Goal: Answer question/provide support

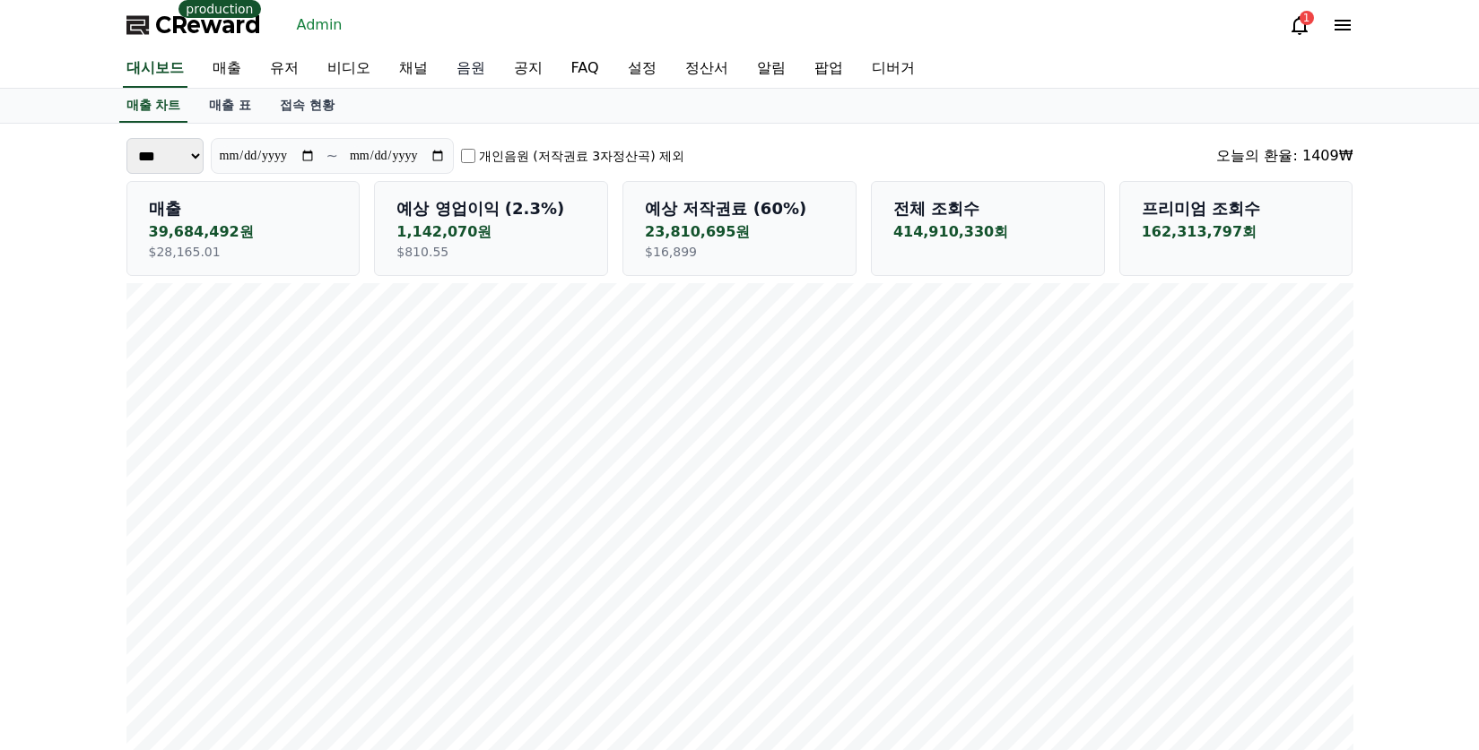
click at [469, 71] on link "음원" at bounding box center [470, 69] width 57 height 38
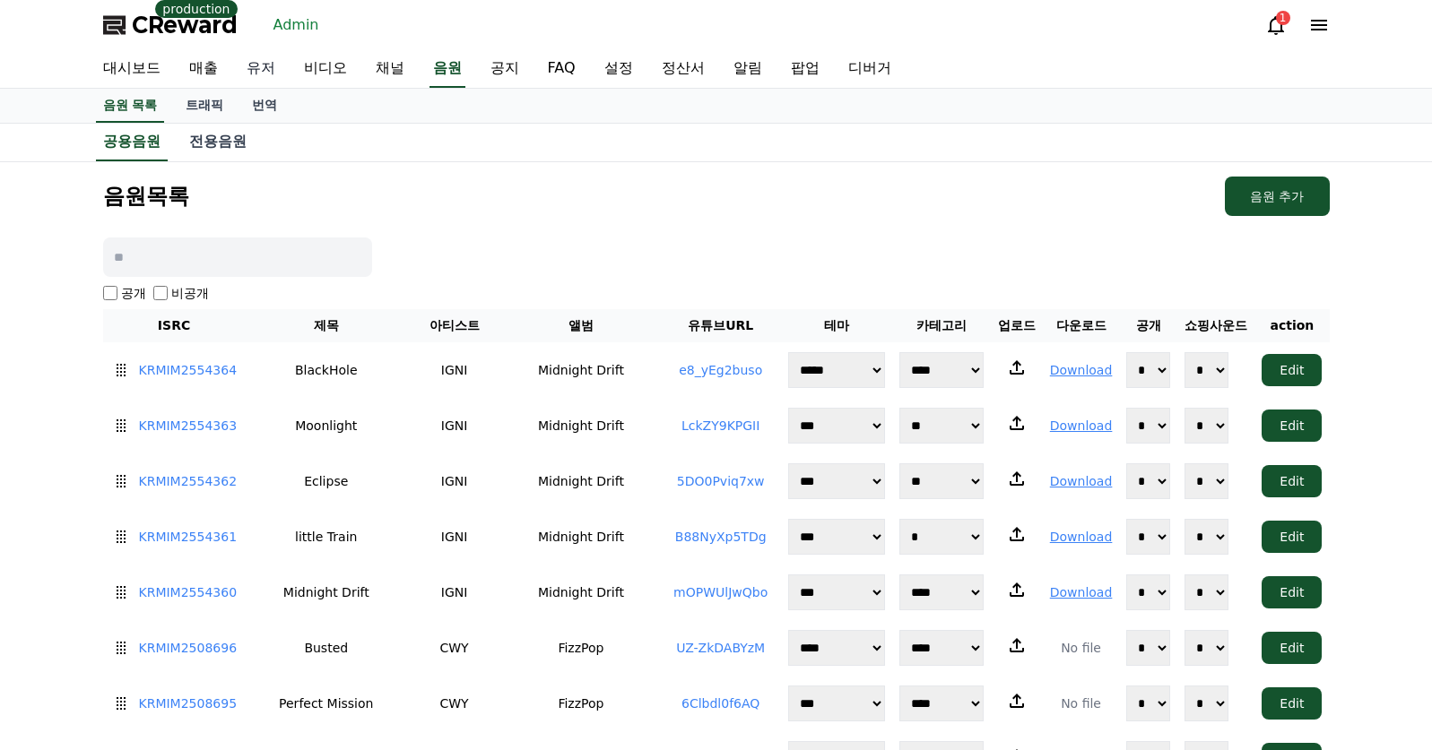
click at [238, 68] on link "유저" at bounding box center [260, 69] width 57 height 38
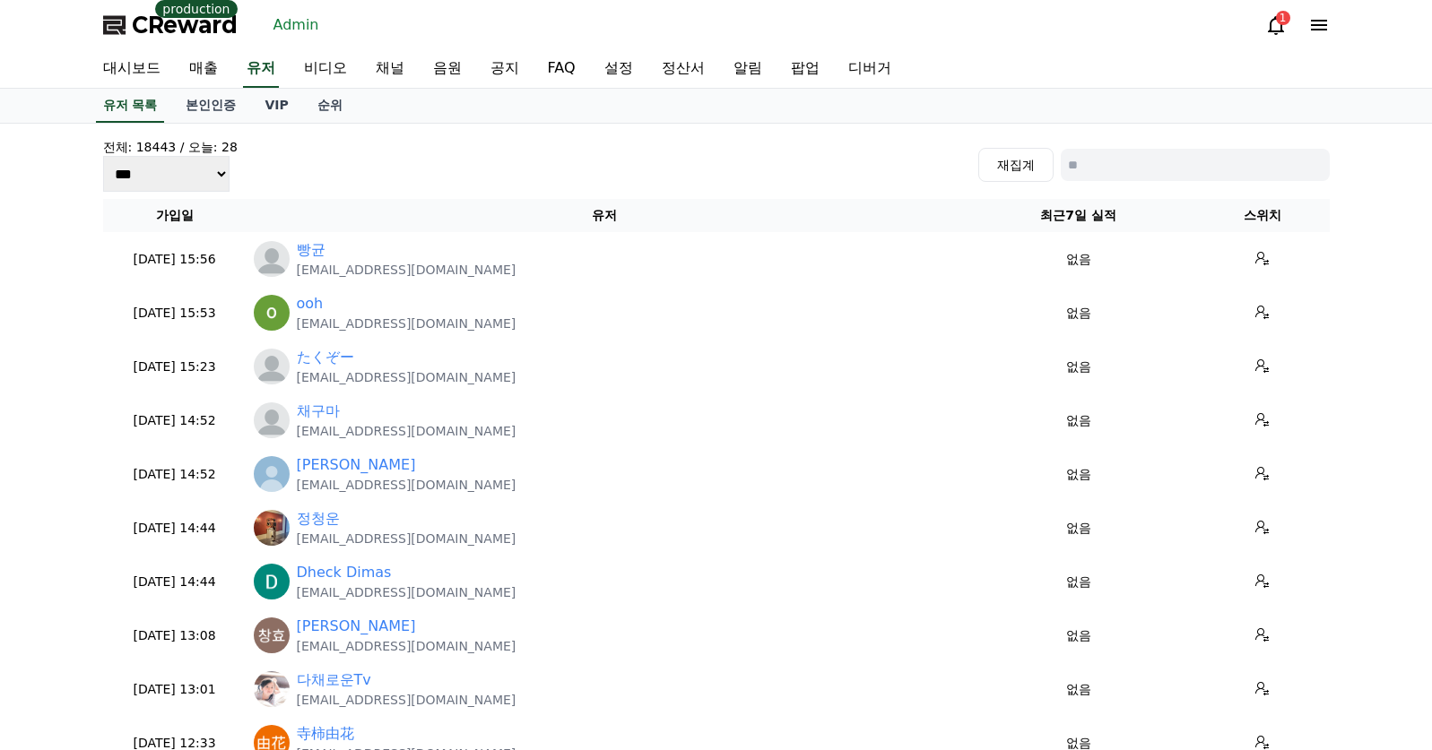
click at [1122, 171] on input at bounding box center [1195, 165] width 269 height 32
paste input "**********"
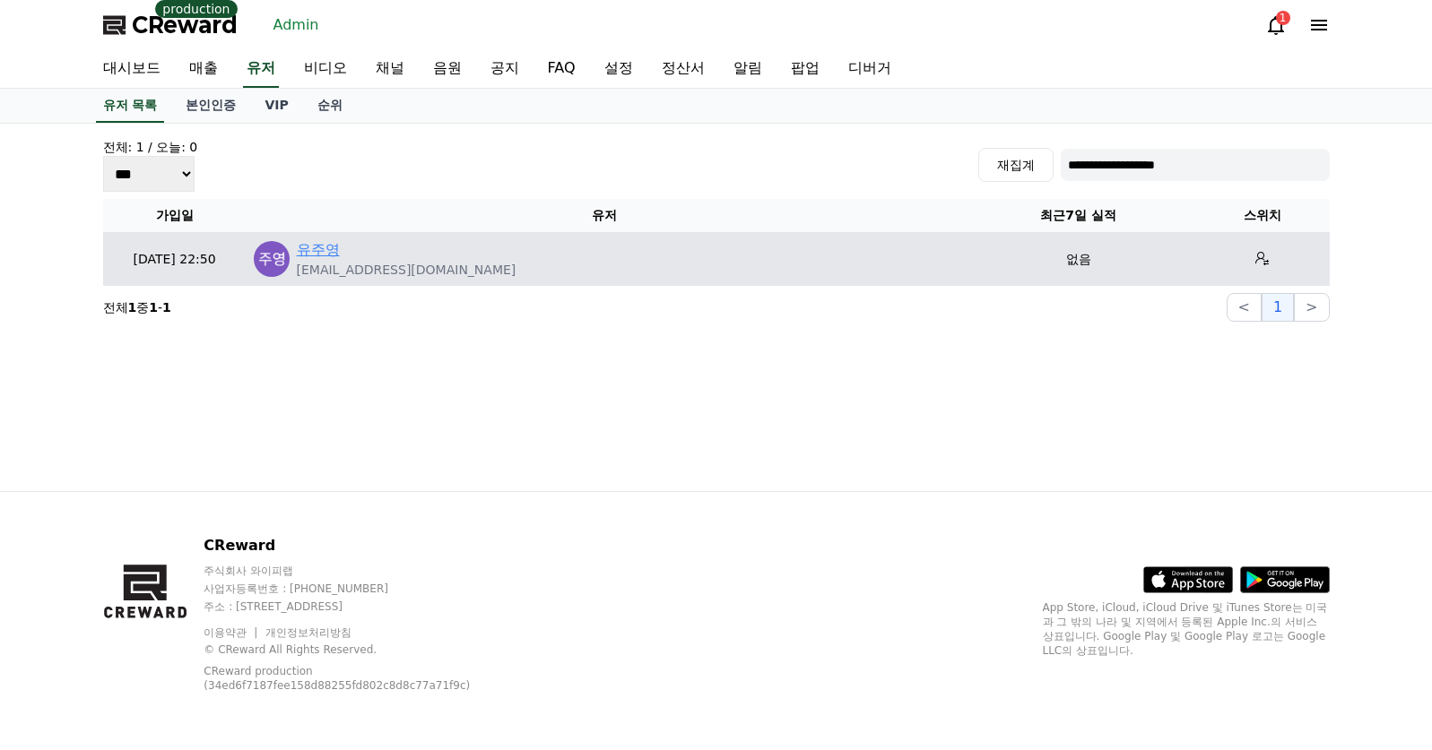
click at [333, 243] on link "유주영" at bounding box center [318, 250] width 43 height 22
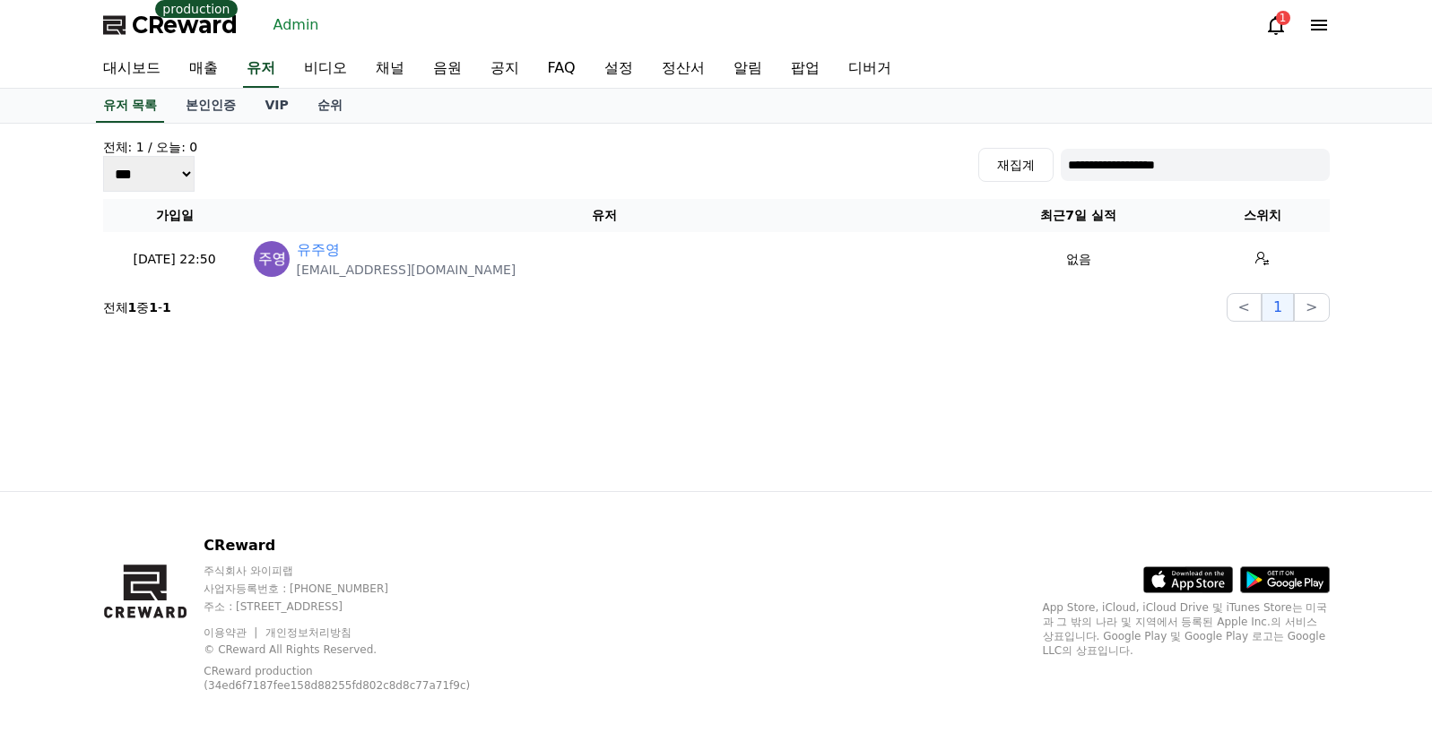
click at [1141, 158] on input "**********" at bounding box center [1195, 165] width 269 height 32
paste input "*****"
type input "**********"
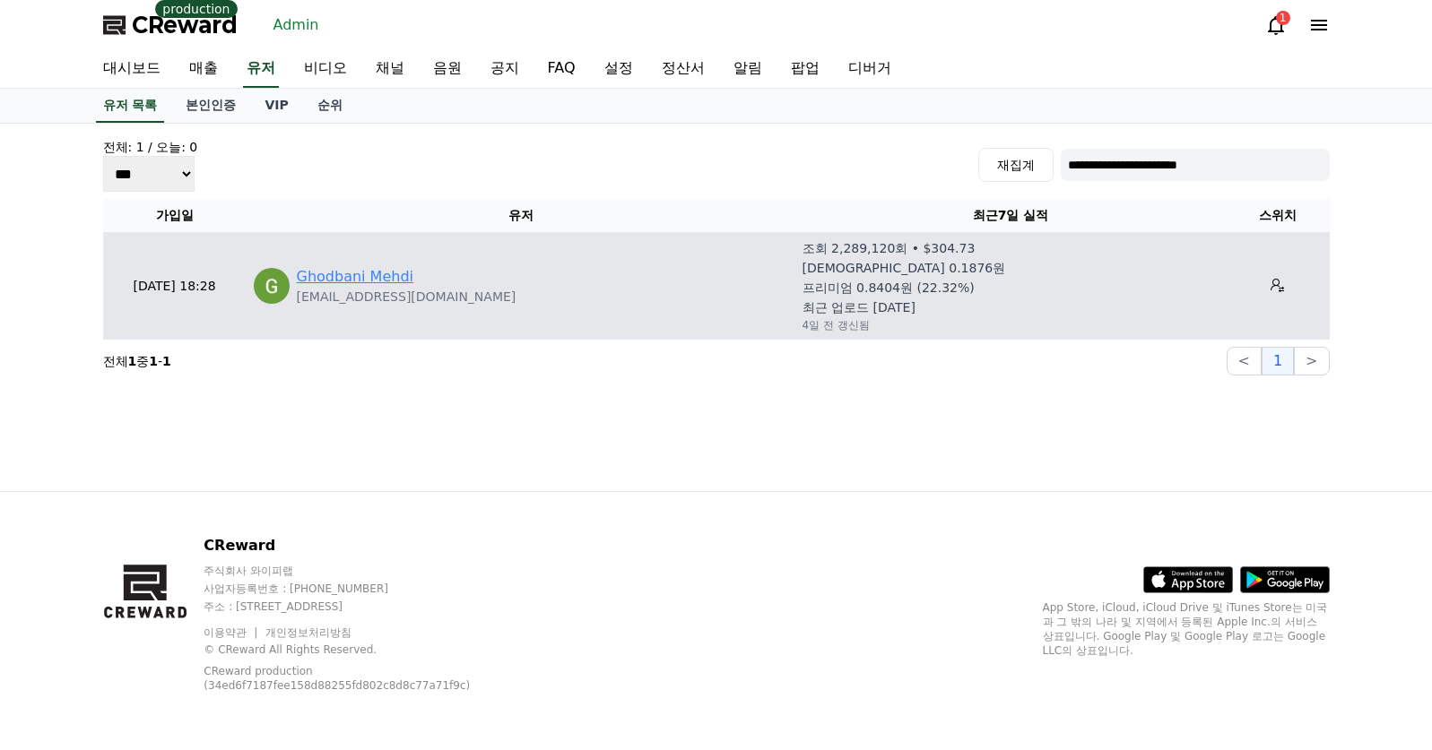
click at [327, 276] on link "Ghodbani Mehdi" at bounding box center [355, 277] width 117 height 22
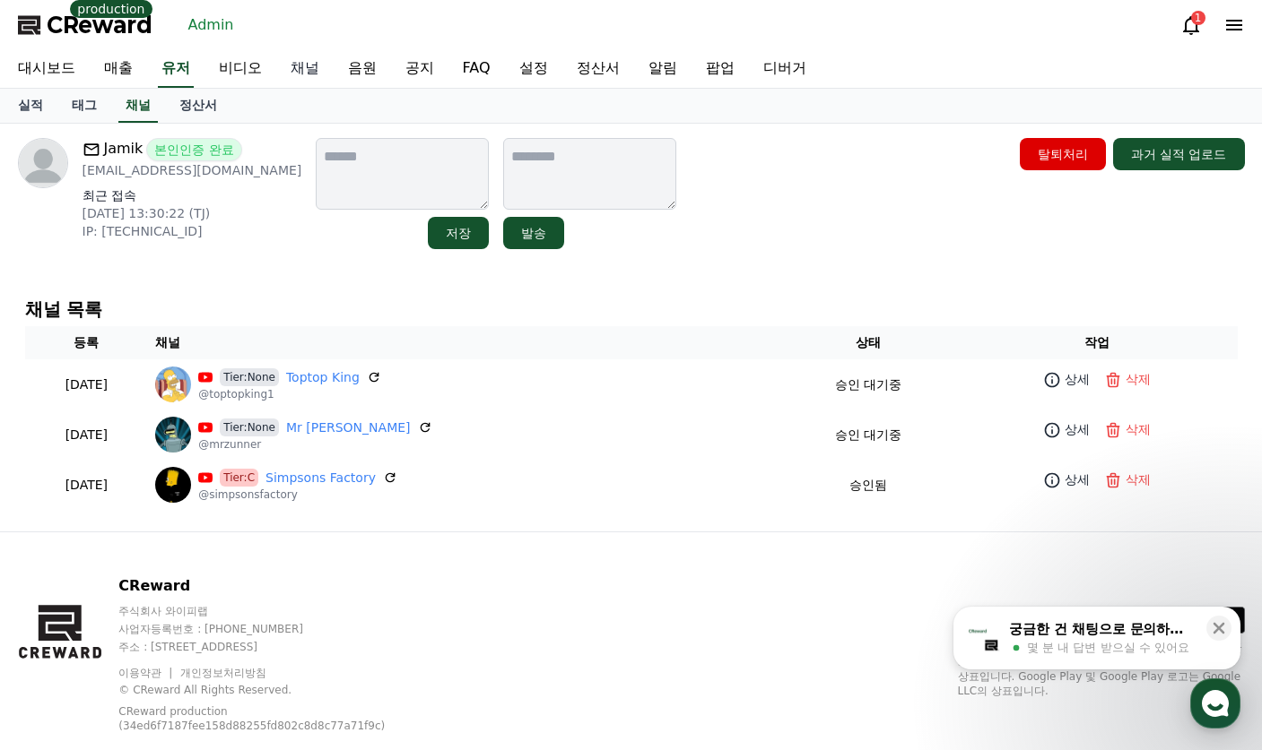
click at [297, 69] on link "채널" at bounding box center [304, 69] width 57 height 38
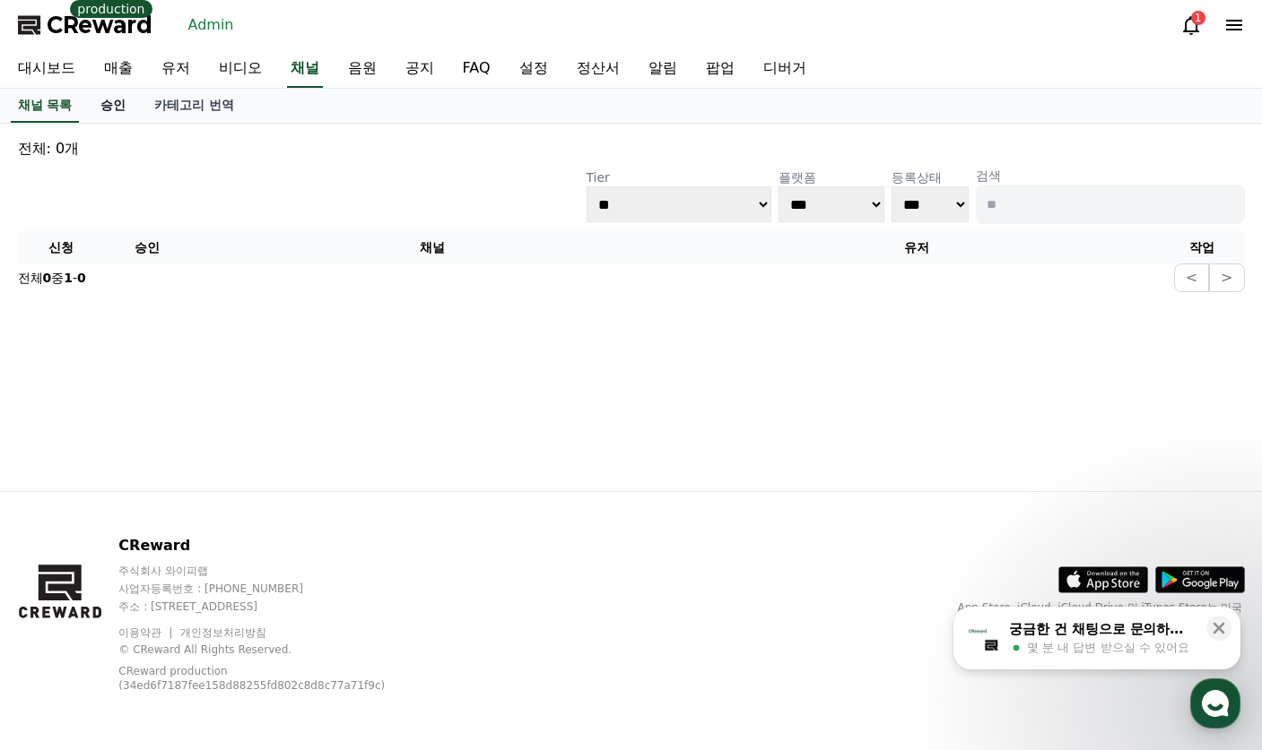
click at [111, 100] on link "승인" at bounding box center [113, 106] width 54 height 34
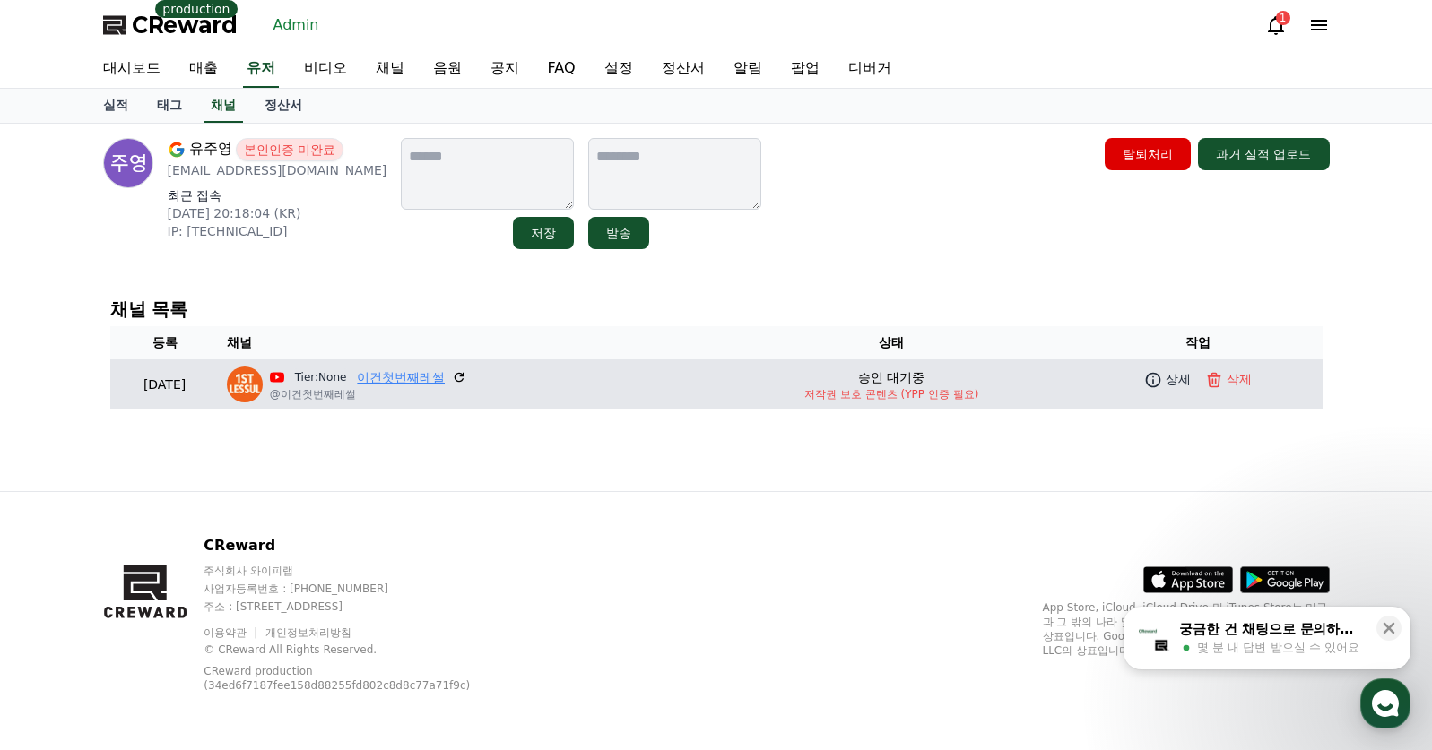
click at [445, 371] on link "이건첫번째레썰" at bounding box center [401, 378] width 88 height 19
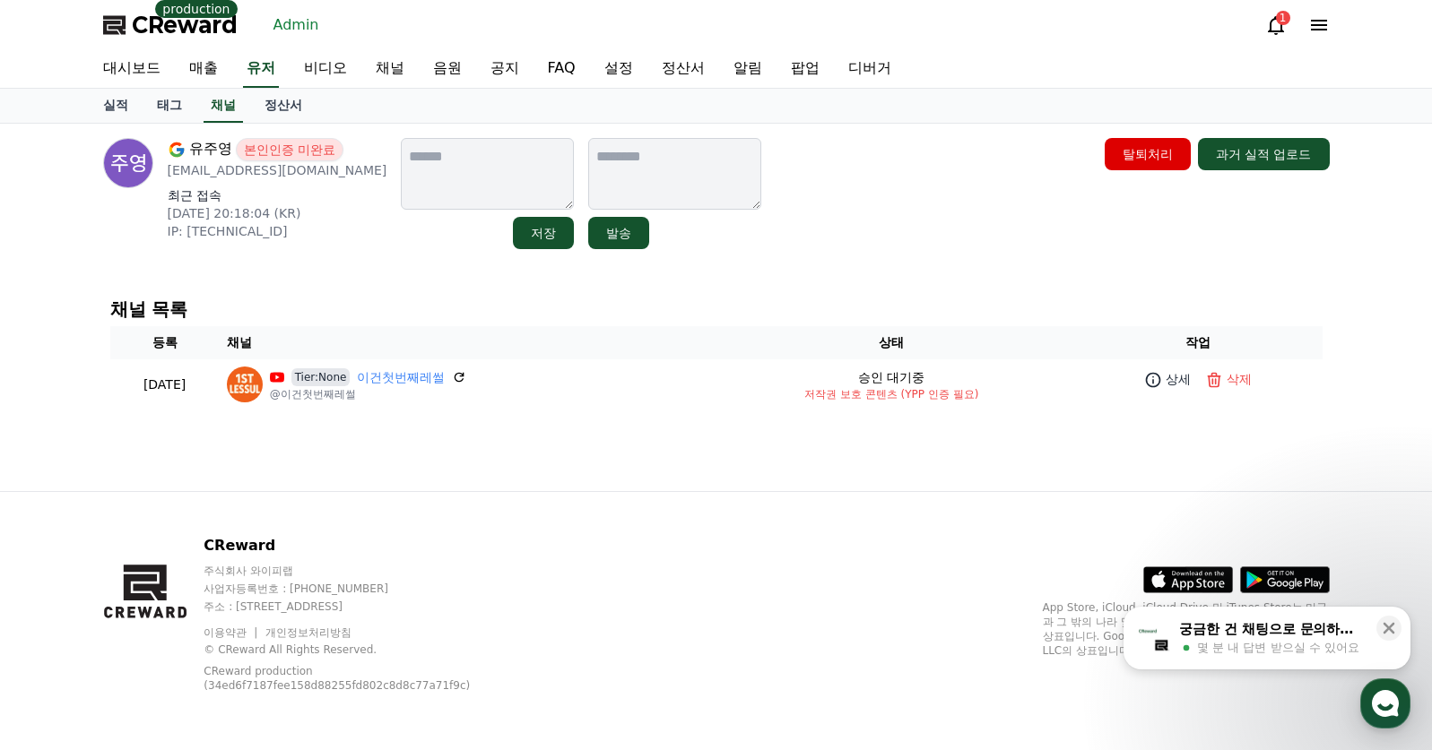
click at [168, 31] on span "CReward" at bounding box center [185, 25] width 106 height 29
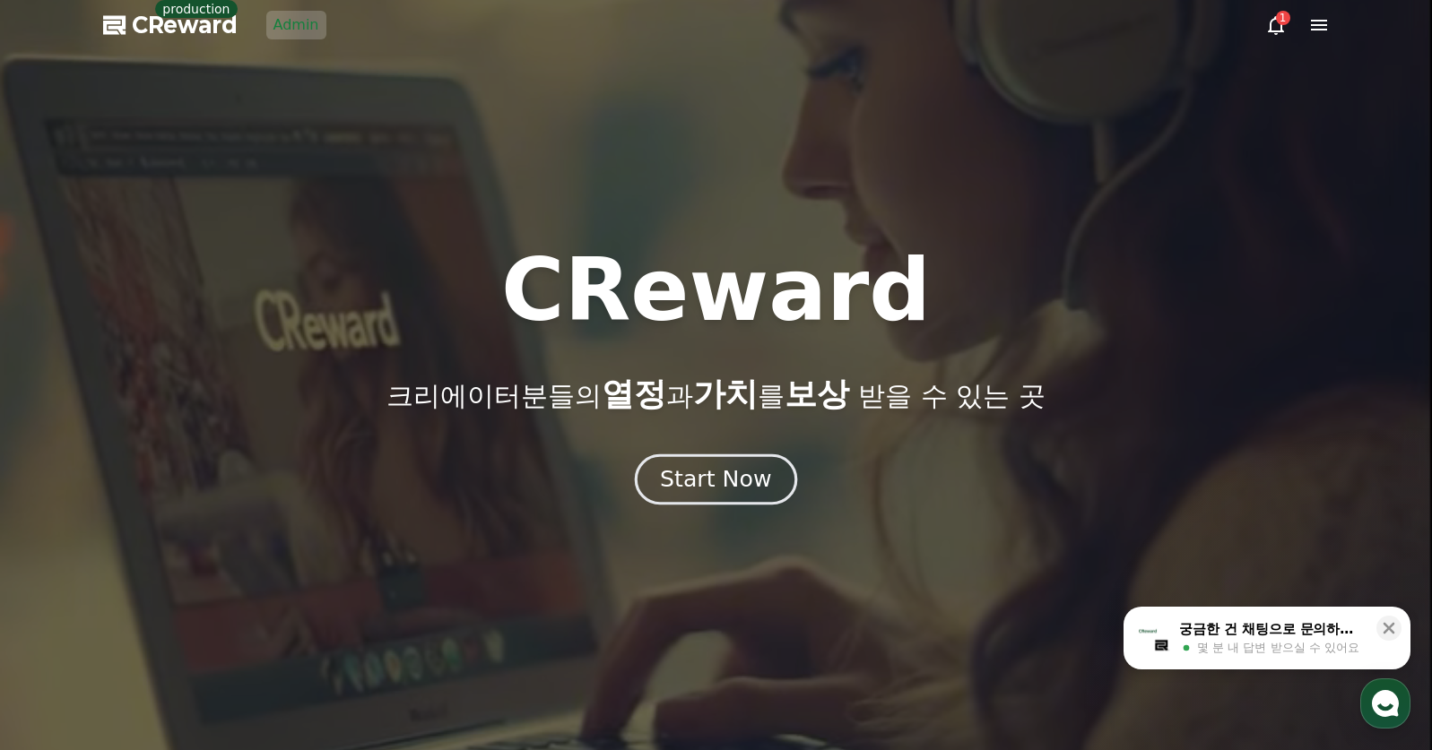
click at [661, 469] on button "Start Now" at bounding box center [716, 479] width 162 height 51
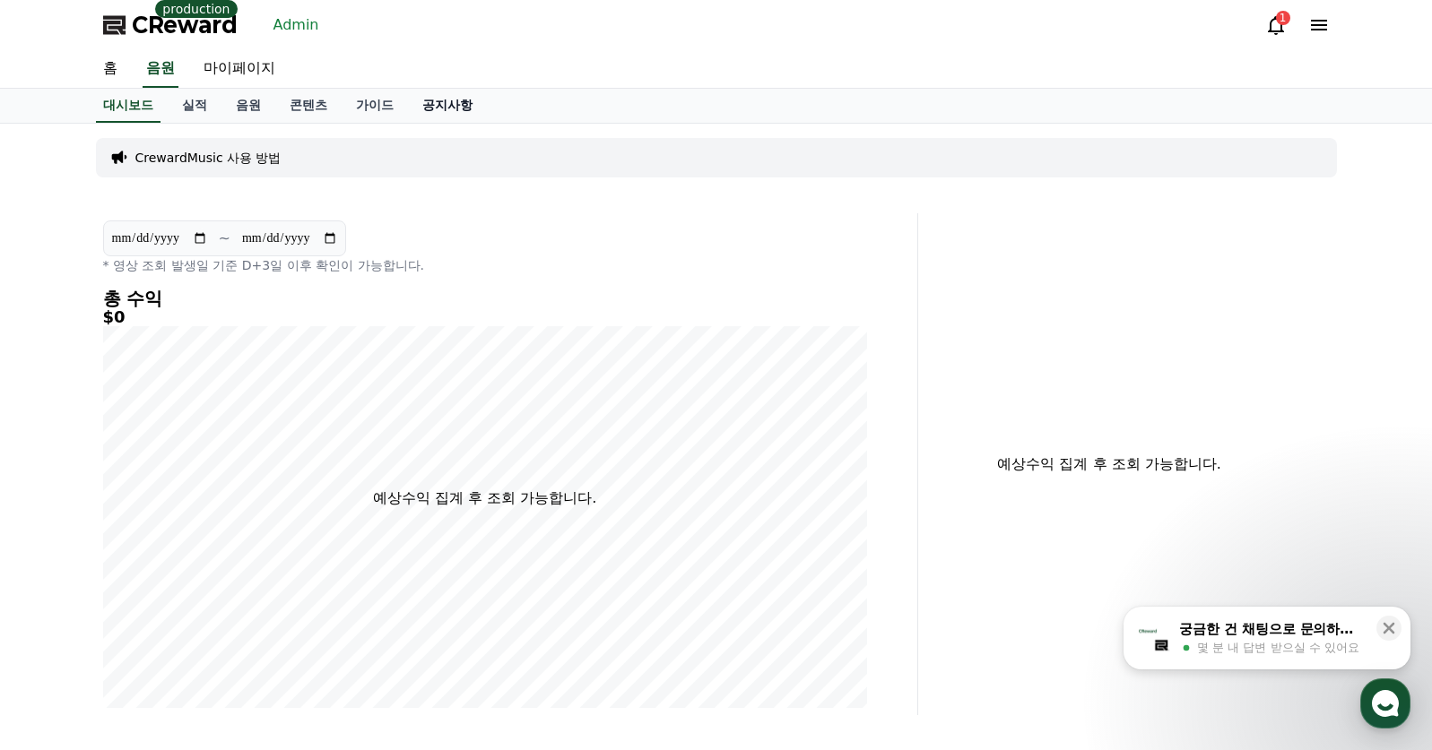
click at [440, 103] on link "공지사항" at bounding box center [447, 106] width 79 height 34
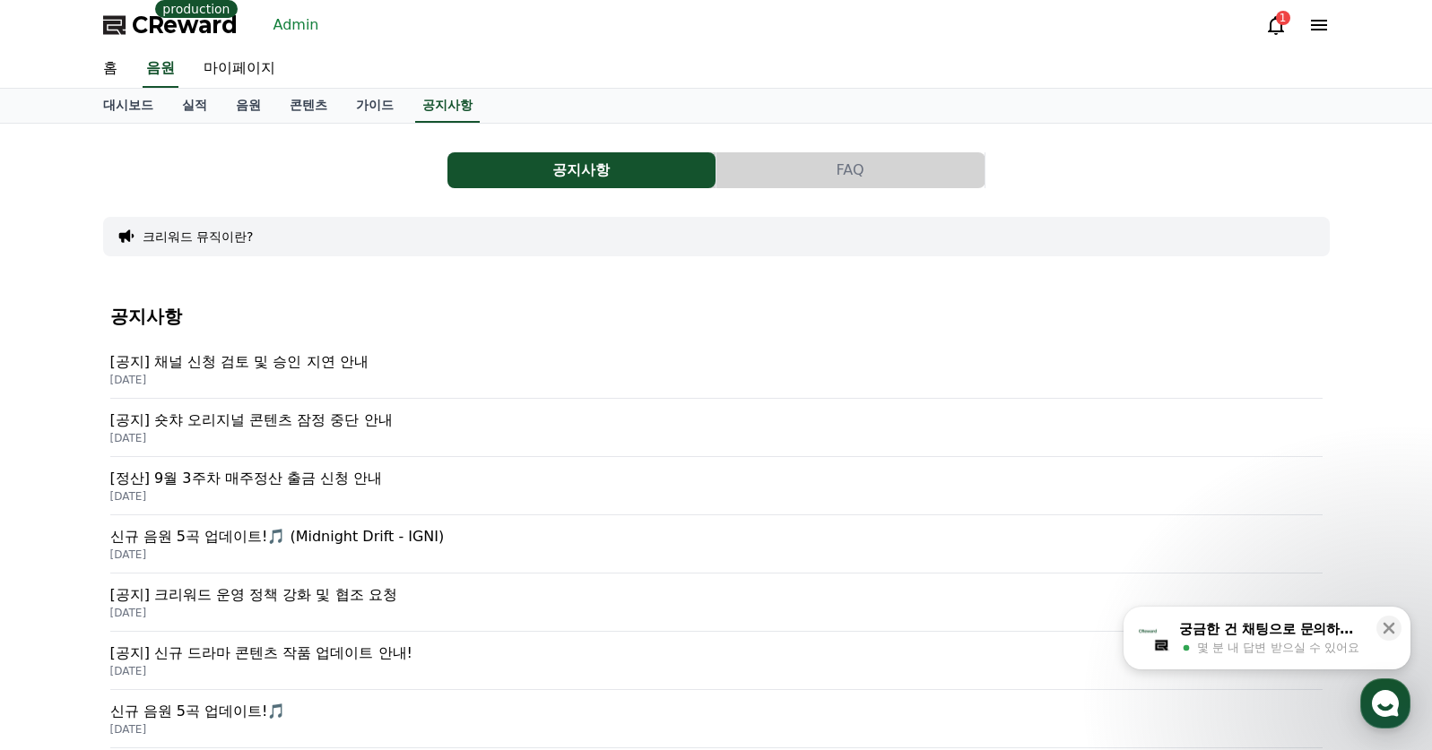
click at [279, 352] on p "[공지] 채널 신청 검토 및 승인 지연 안내" at bounding box center [716, 362] width 1212 height 22
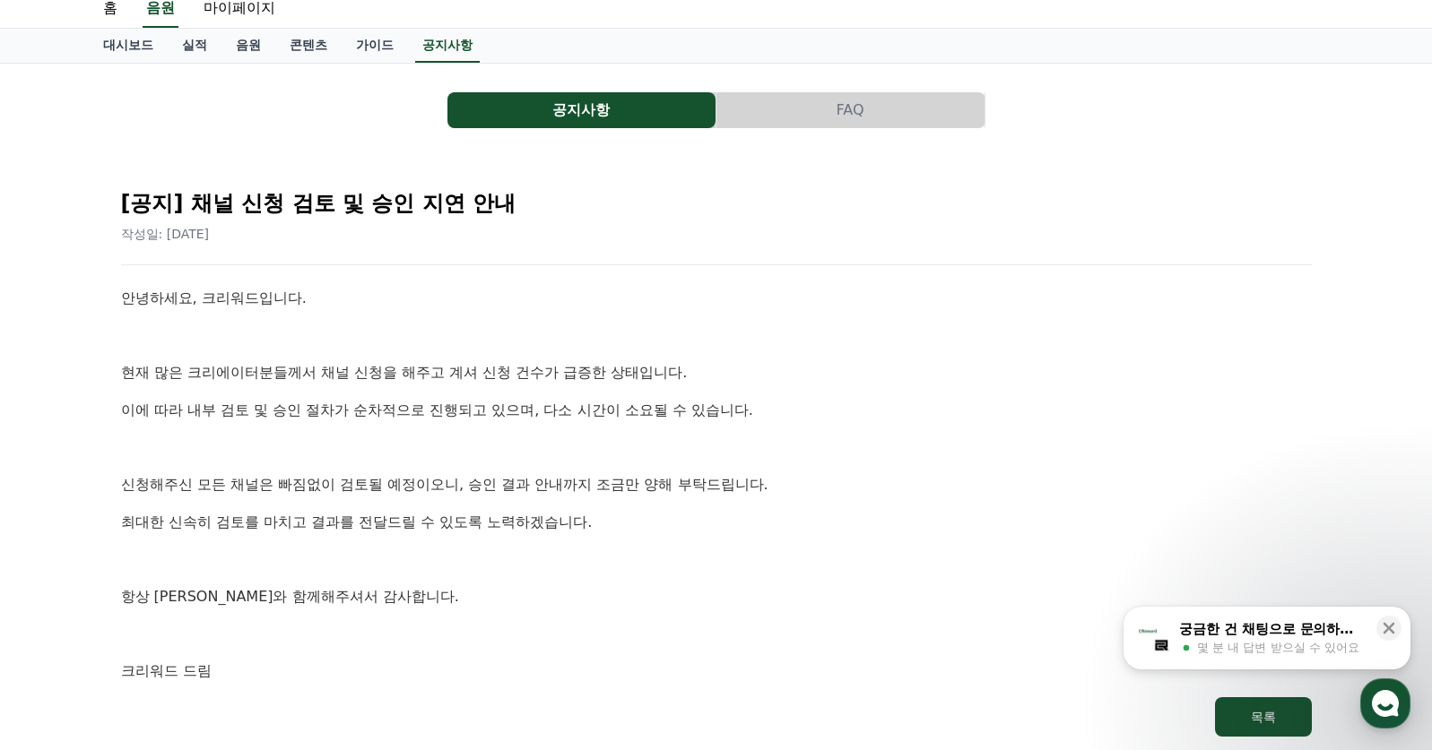
scroll to position [90, 0]
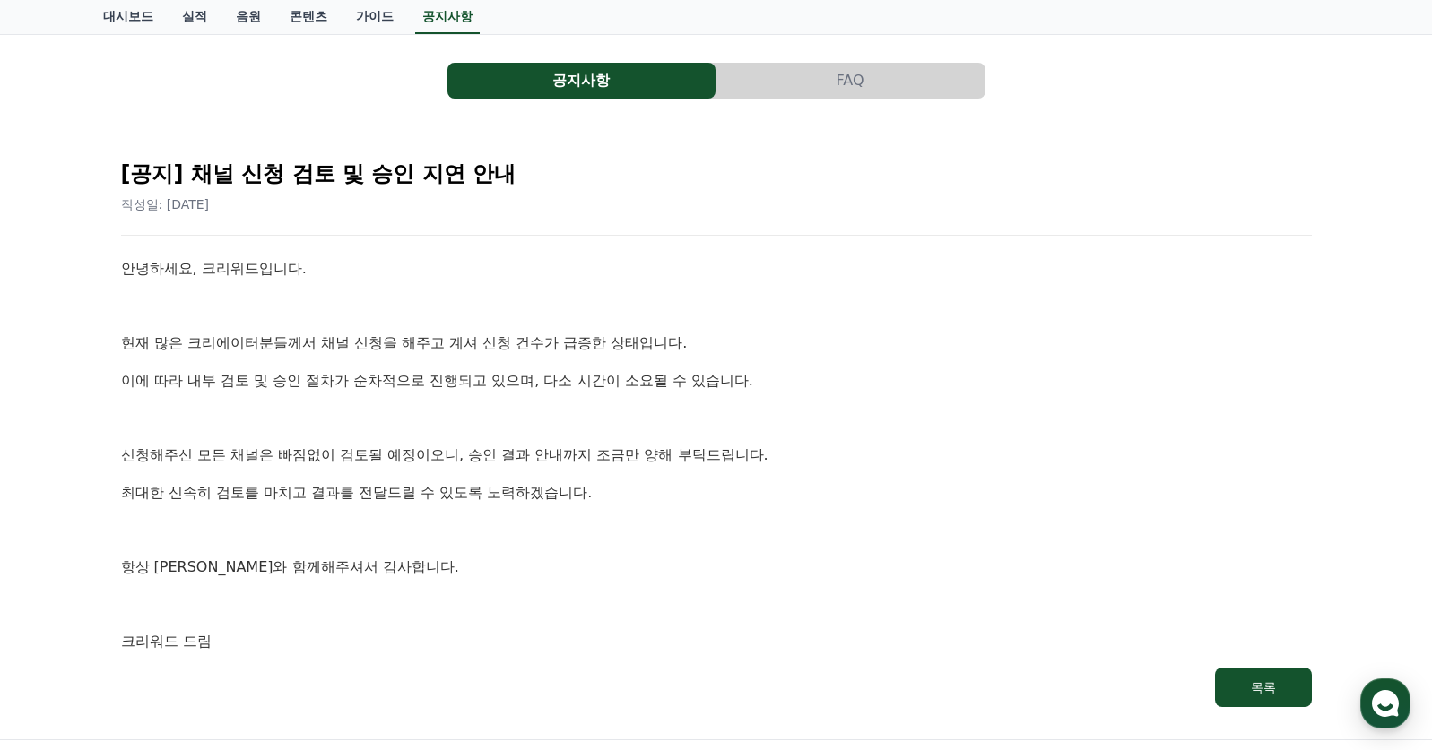
click at [669, 347] on p "현재 많은 크리에이터분들께서 채널 신청을 해주고 계셔 신청 건수가 급증한 상태입니다." at bounding box center [716, 343] width 1191 height 23
click at [731, 339] on p "현재 많은 크리에이터분들께서 채널 신청을 해주고 계셔 신청 건수가 급증한 상태입니다." at bounding box center [716, 343] width 1191 height 23
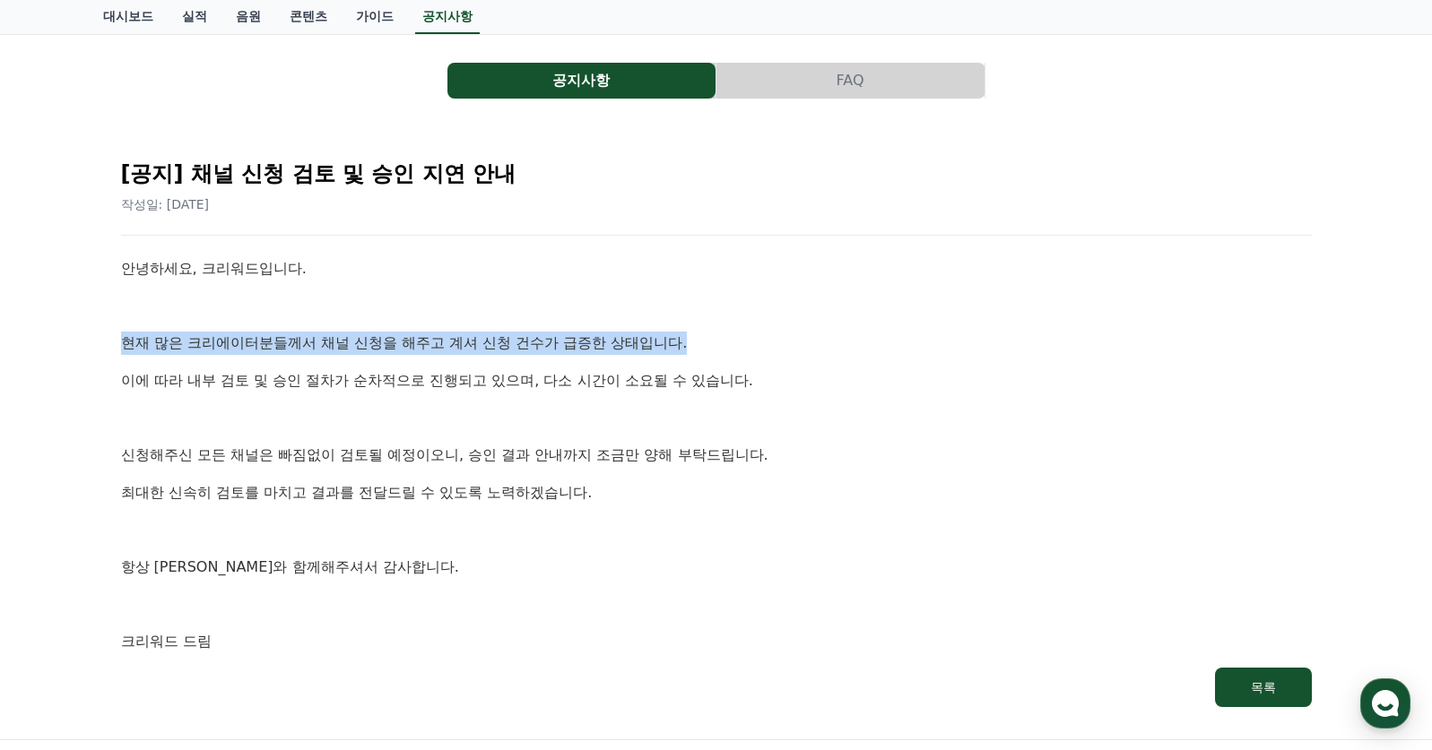
drag, startPoint x: 707, startPoint y: 348, endPoint x: 117, endPoint y: 343, distance: 589.1
click at [117, 343] on div "[공지] 채널 신청 검토 및 승인 지연 안내 작성일: 2025-09-26 안녕하세요, 크리워드입니다. 현재 많은 크리에이터분들께서 채널 신청을…" at bounding box center [716, 426] width 1198 height 569
copy p "현재 많은 크리에이터분들께서 채널 신청을 해주고 계셔 신청 건수가 급증한 상태입니다."
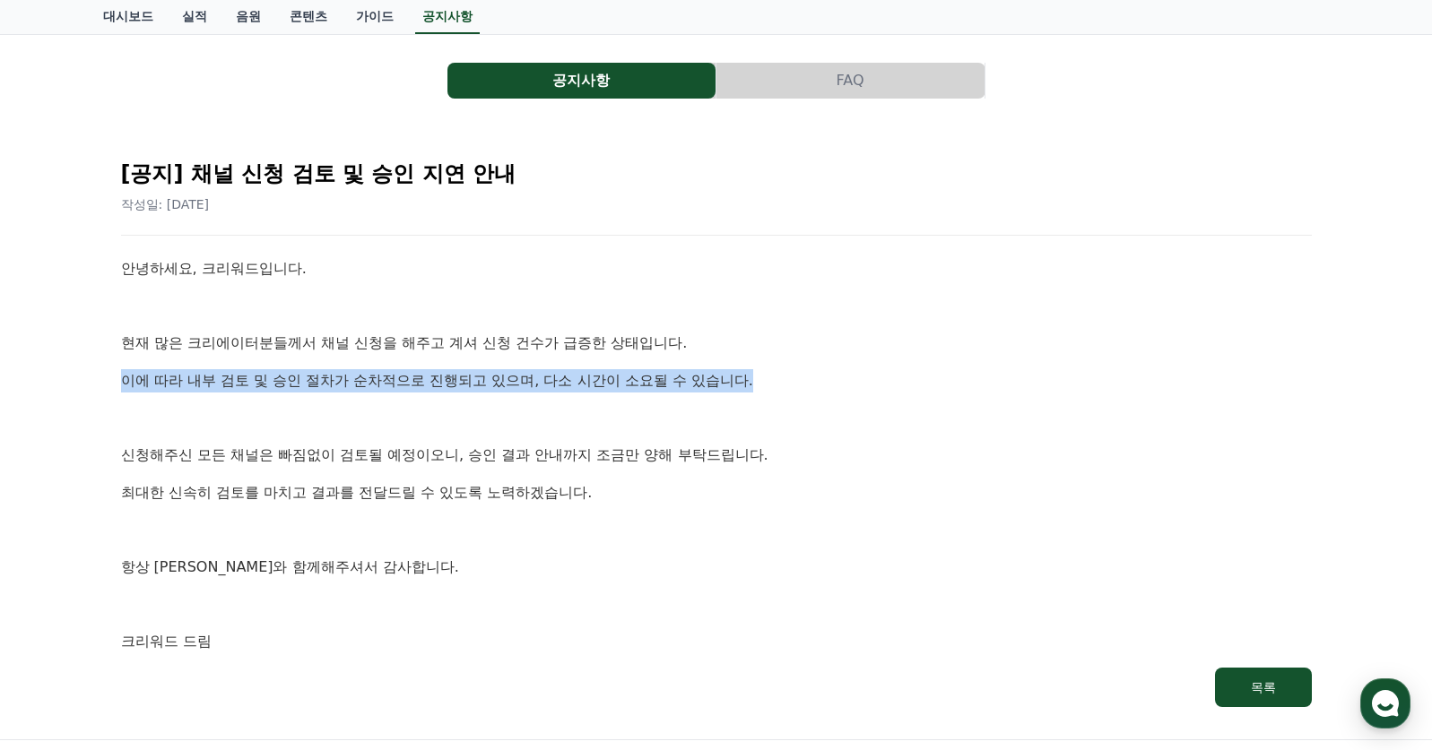
drag, startPoint x: 112, startPoint y: 381, endPoint x: 767, endPoint y: 371, distance: 654.6
click at [767, 371] on div "[공지] 채널 신청 검토 및 승인 지연 안내 작성일: 2025-09-26 안녕하세요, 크리워드입니다. 현재 많은 크리에이터분들께서 채널 신청을…" at bounding box center [716, 426] width 1212 height 584
copy p "이에 따라 내부 검토 및 승인 절차가 순차적으로 진행되고 있으며, 다소 시간이 소요될 수 있습니다."
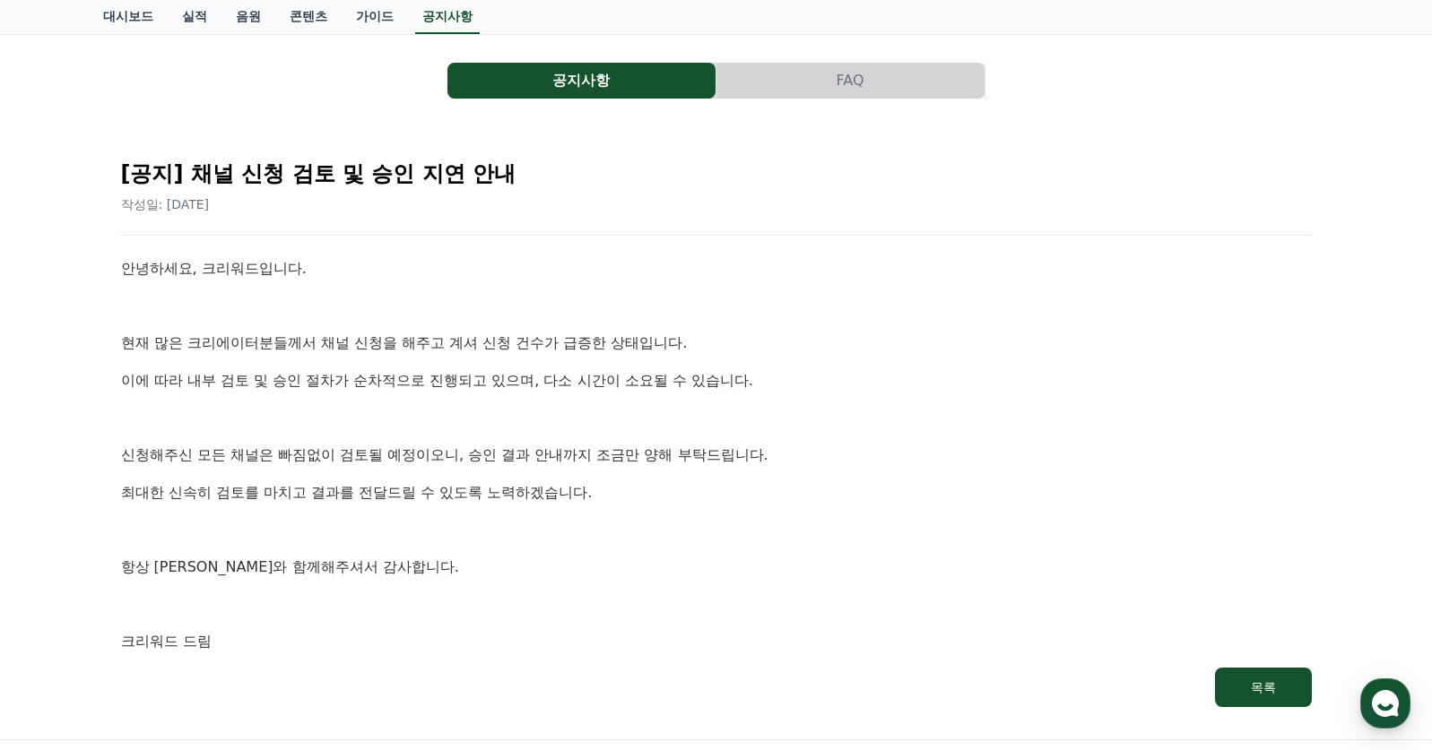
click at [743, 230] on div "[공지] 채널 신청 검토 및 승인 지연 안내 작성일: 2025-09-26 안녕하세요, 크리워드입니다. 현재 많은 크리에이터분들께서 채널 신청을…" at bounding box center [716, 426] width 1198 height 569
